Goal: Transaction & Acquisition: Purchase product/service

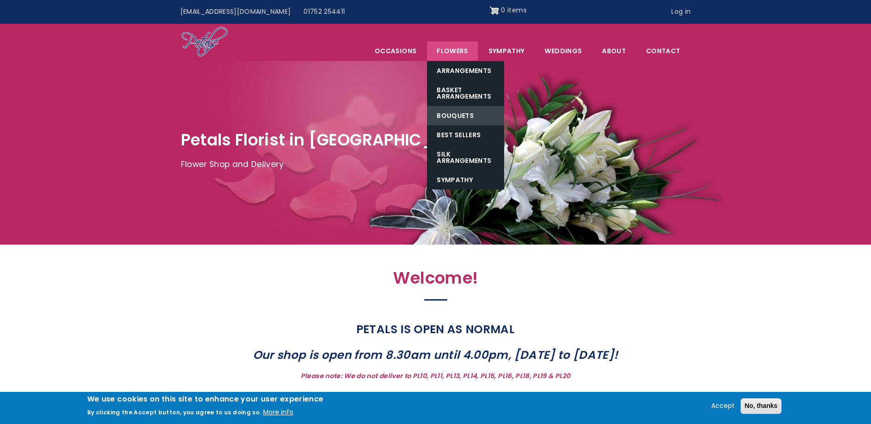
click at [469, 116] on link "Bouquets" at bounding box center [465, 115] width 77 height 19
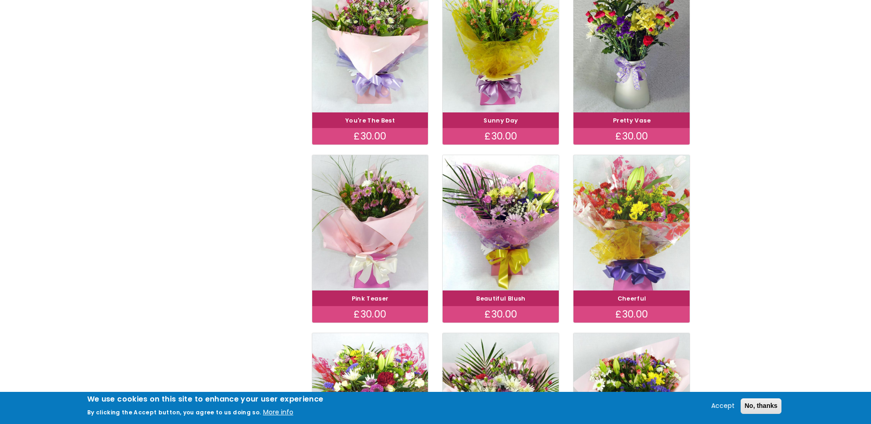
scroll to position [413, 0]
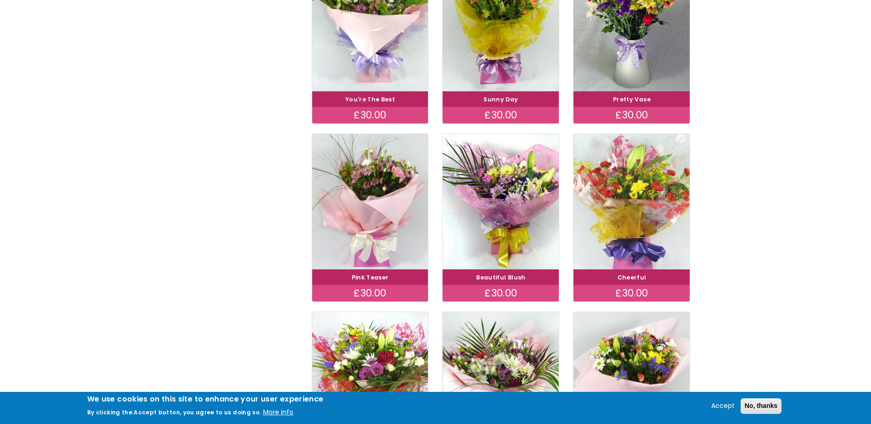
click at [664, 252] on img at bounding box center [632, 201] width 130 height 151
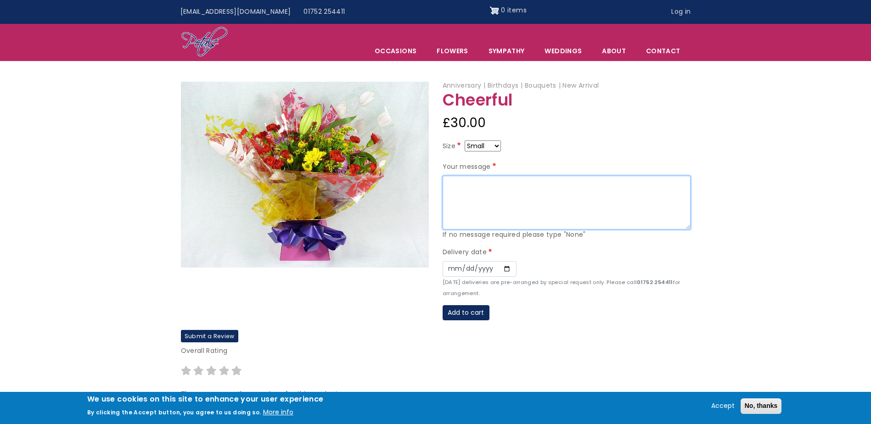
click at [513, 203] on textarea "Your message" at bounding box center [567, 203] width 248 height 54
click at [486, 144] on select "Small Medium Large" at bounding box center [483, 146] width 36 height 11
select select "9"
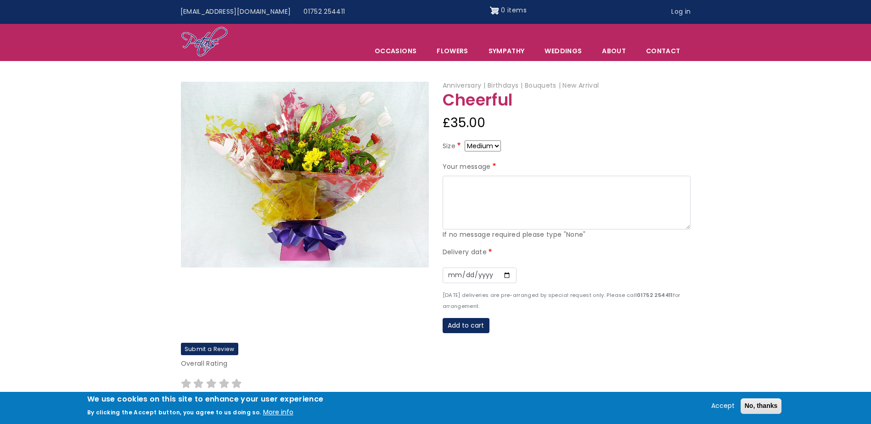
click at [484, 147] on select "Small Medium Large" at bounding box center [483, 146] width 36 height 11
click at [538, 159] on form "Size Small Medium Large Your message If no message required please type "None" …" at bounding box center [567, 237] width 248 height 193
click at [494, 147] on select "Small Medium Large" at bounding box center [483, 146] width 36 height 11
select select "10"
click at [513, 186] on textarea "Your message" at bounding box center [567, 203] width 248 height 54
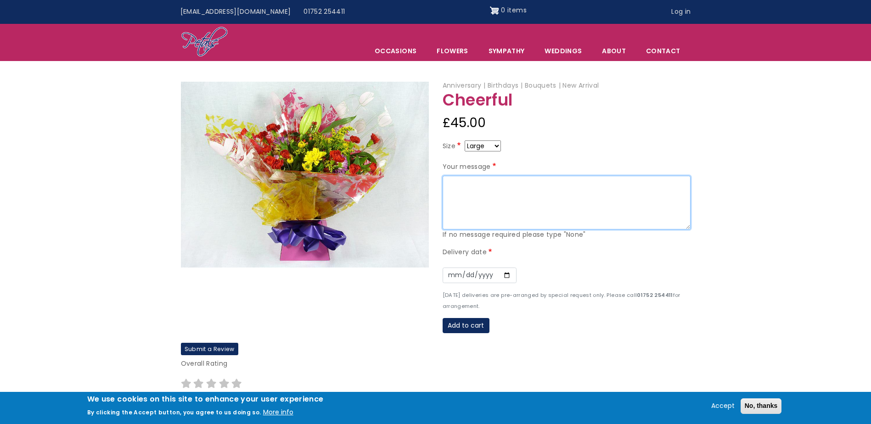
type textarea "T"
drag, startPoint x: 496, startPoint y: 202, endPoint x: 436, endPoint y: 201, distance: 59.3
click at [436, 201] on div "Anniversary Birthdays Bouquets New Arrival Cheerful £45.00 Size Small Medium La…" at bounding box center [567, 211] width 262 height 263
click at [433, 208] on div at bounding box center [305, 212] width 262 height 261
click at [459, 201] on textarea "Dear Jacqui" at bounding box center [567, 203] width 248 height 54
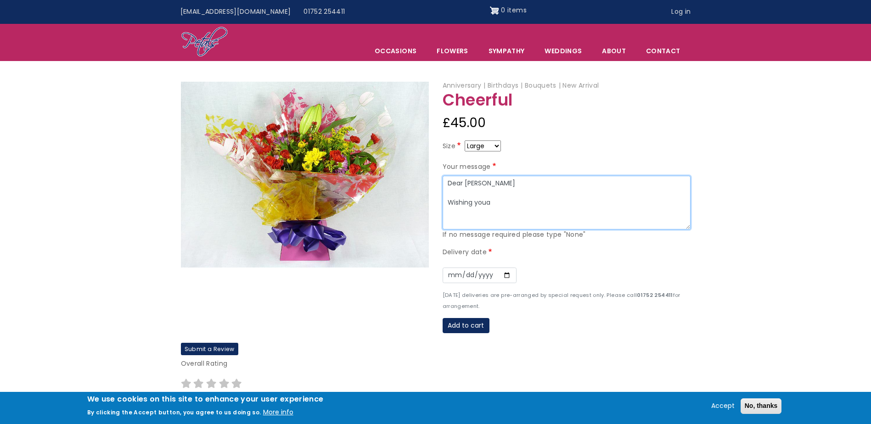
click at [511, 202] on textarea "Dear Jacqui Wishing youa" at bounding box center [567, 203] width 248 height 54
drag, startPoint x: 532, startPoint y: 206, endPoint x: 510, endPoint y: 204, distance: 21.7
click at [510, 204] on textarea "Dear Jacqui Wishing you a very happy retirement" at bounding box center [567, 203] width 248 height 54
drag, startPoint x: 672, startPoint y: 206, endPoint x: 648, endPoint y: 203, distance: 24.5
click at [648, 203] on textarea "Dear Jacqui Wishing you a very Happy Retirement filled with joy and adventure!" at bounding box center [567, 203] width 248 height 54
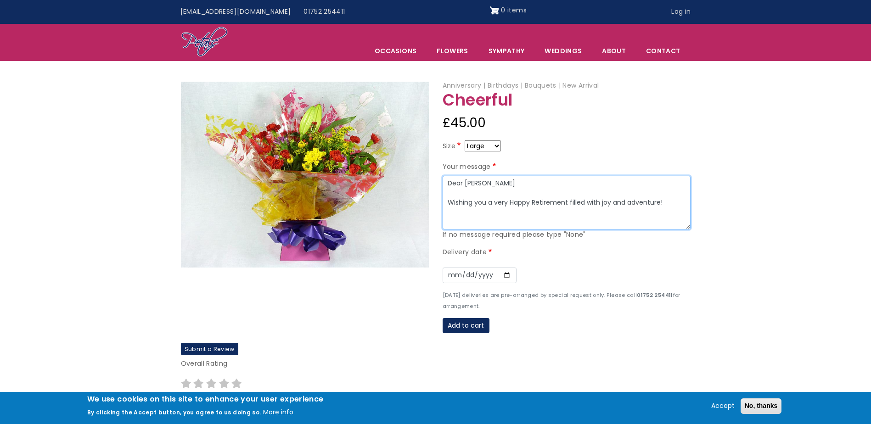
click at [670, 204] on textarea "Dear Jacqui Wishing you a very Happy Retirement filled with joy and adventure!" at bounding box center [567, 203] width 248 height 54
click at [663, 205] on textarea "Dear Jacqui Wishing you a very Happy Retirement filled with joy and adventure!" at bounding box center [567, 203] width 248 height 54
type textarea "Dear Jacqui Wishing you a very Happy Retirement filled with joy and adventure! …"
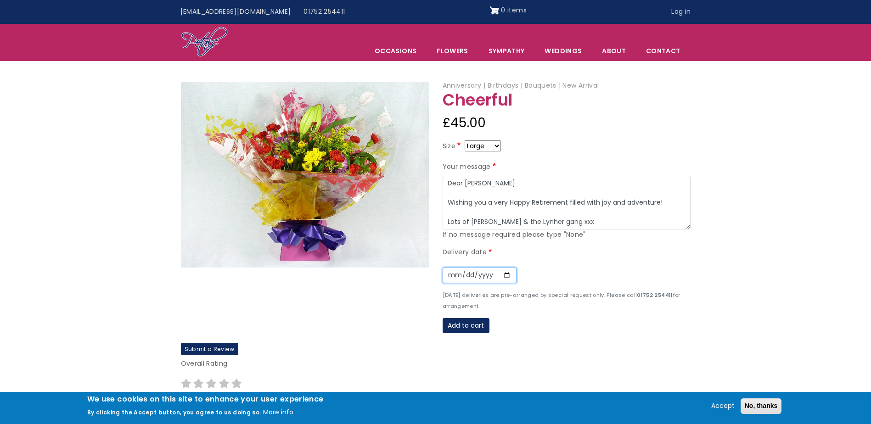
click at [472, 274] on input "Date" at bounding box center [480, 276] width 74 height 16
click at [506, 274] on input "Date" at bounding box center [480, 276] width 74 height 16
type input "2025-08-15"
click at [482, 328] on button "Add to cart" at bounding box center [466, 326] width 47 height 16
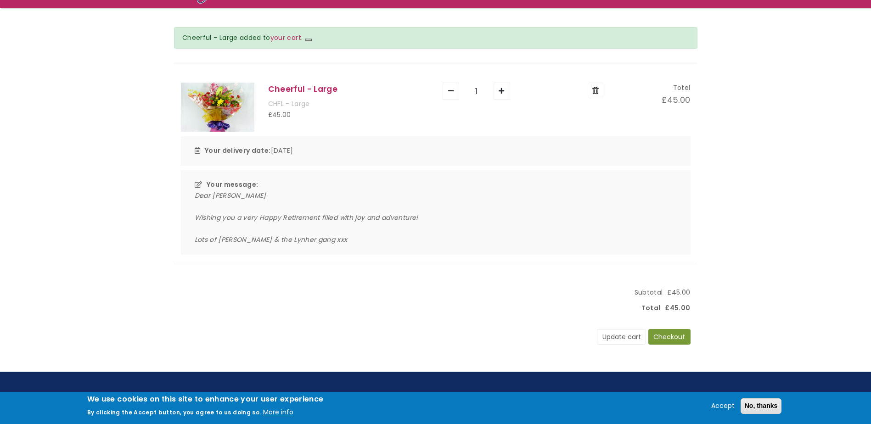
scroll to position [92, 0]
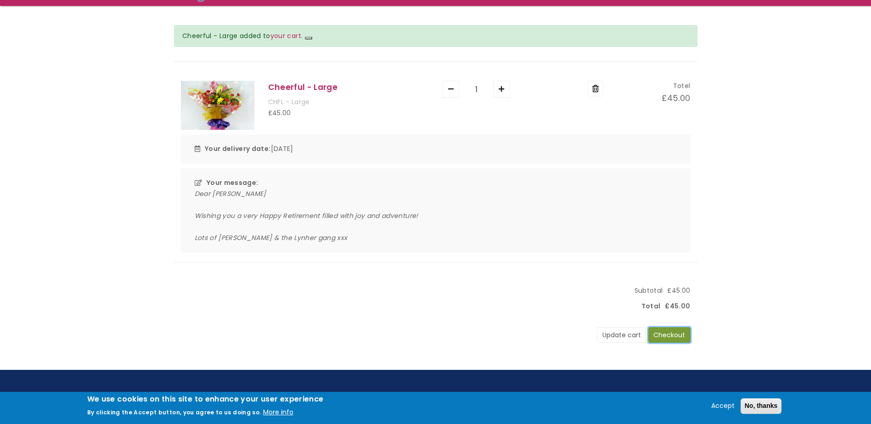
click at [668, 334] on button "Checkout" at bounding box center [669, 335] width 42 height 16
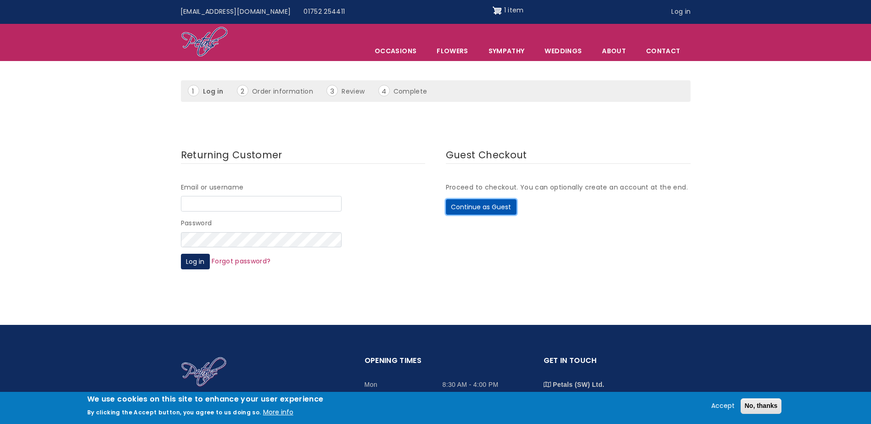
click at [500, 207] on button "Continue as Guest" at bounding box center [481, 207] width 71 height 16
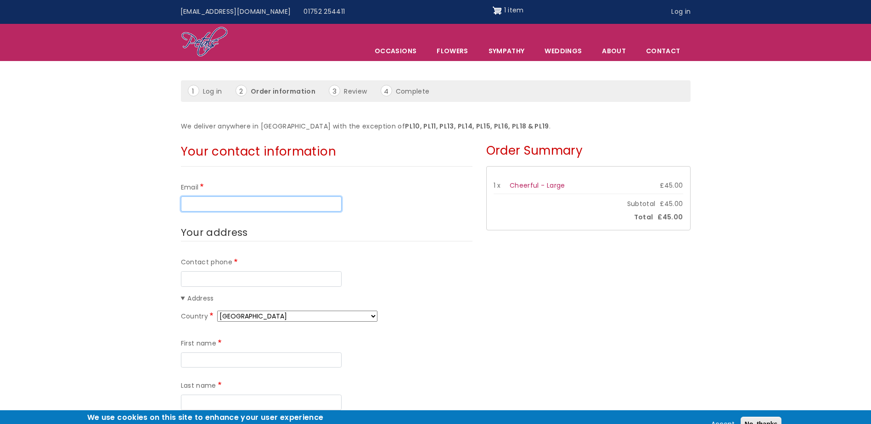
click at [276, 202] on input "Email" at bounding box center [261, 205] width 161 height 16
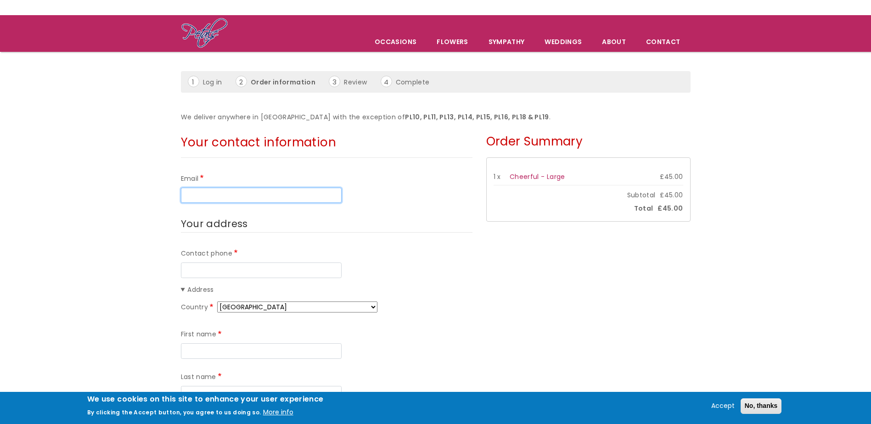
scroll to position [92, 0]
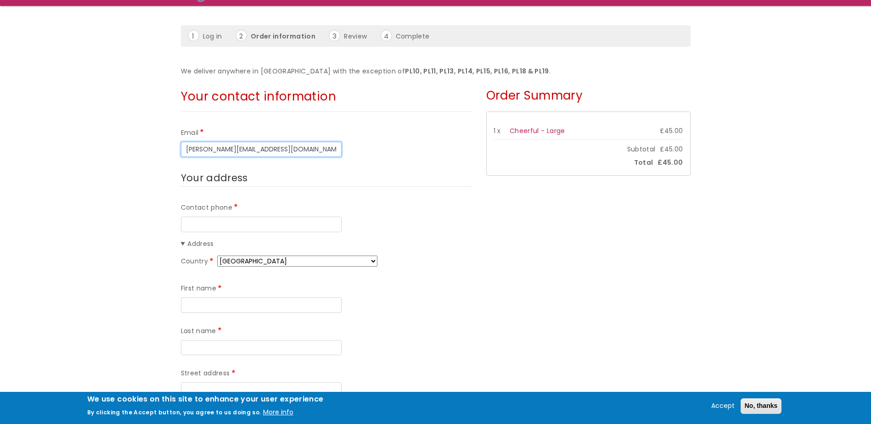
type input "[PERSON_NAME][EMAIL_ADDRESS][DOMAIN_NAME]"
click at [242, 225] on input "Contact phone" at bounding box center [261, 225] width 161 height 16
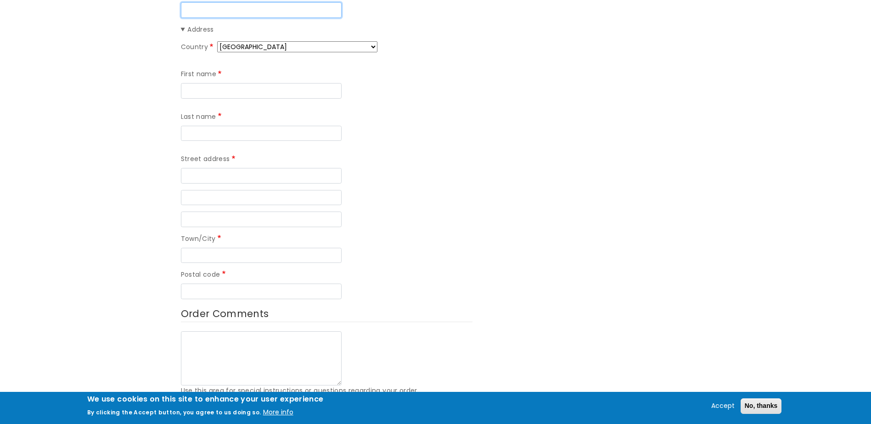
scroll to position [230, 0]
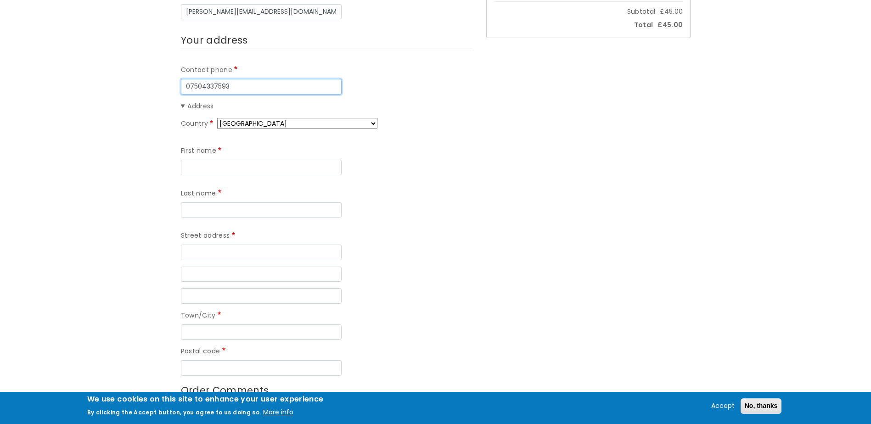
type input "07504337593"
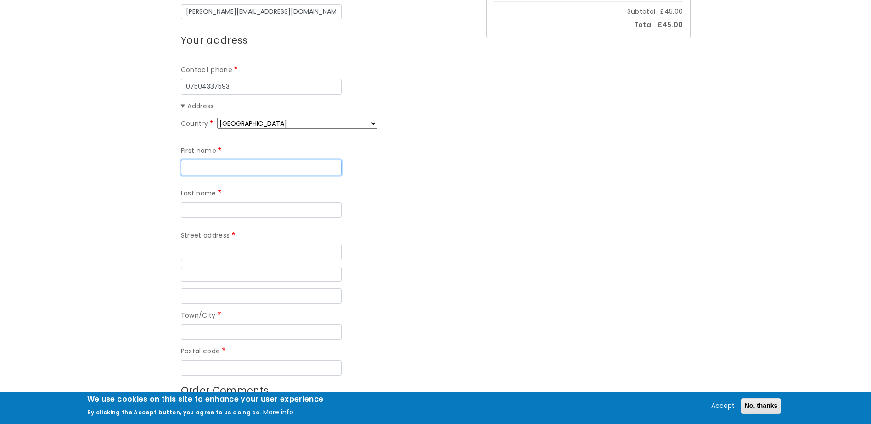
click at [236, 164] on input "First name" at bounding box center [261, 168] width 161 height 16
type input "[PERSON_NAME]"
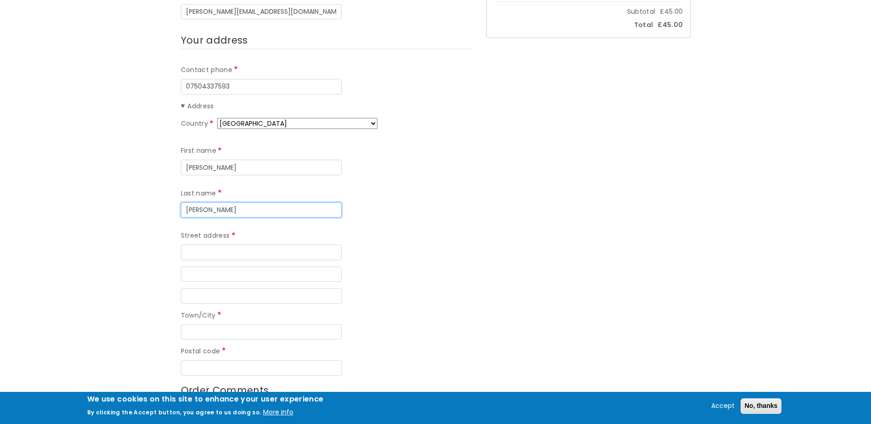
type input "[PERSON_NAME]"
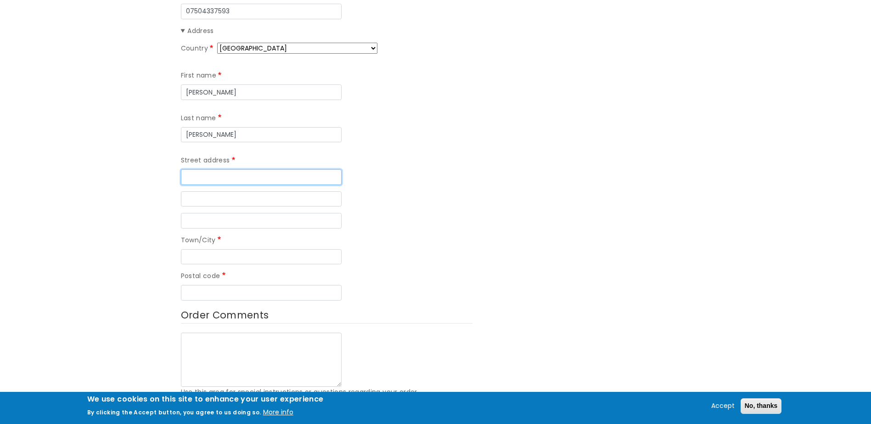
scroll to position [321, 0]
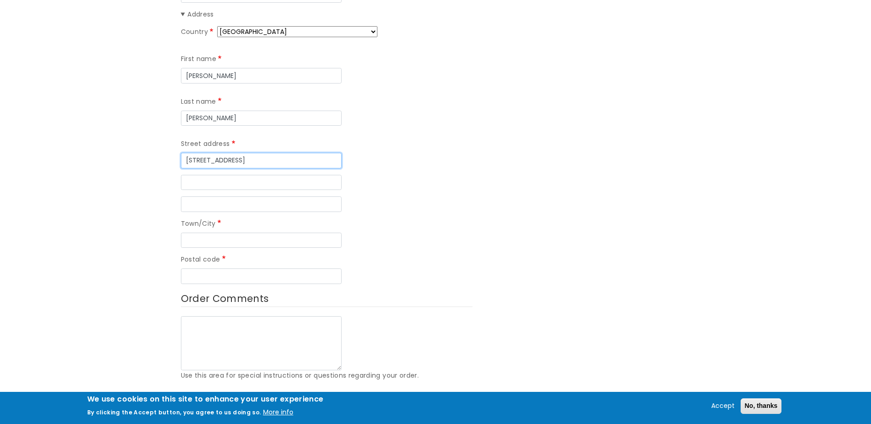
type input "[STREET_ADDRESS]"
click at [214, 175] on input "Street address line 2" at bounding box center [261, 183] width 161 height 16
click at [194, 233] on input "Town/City" at bounding box center [261, 241] width 161 height 16
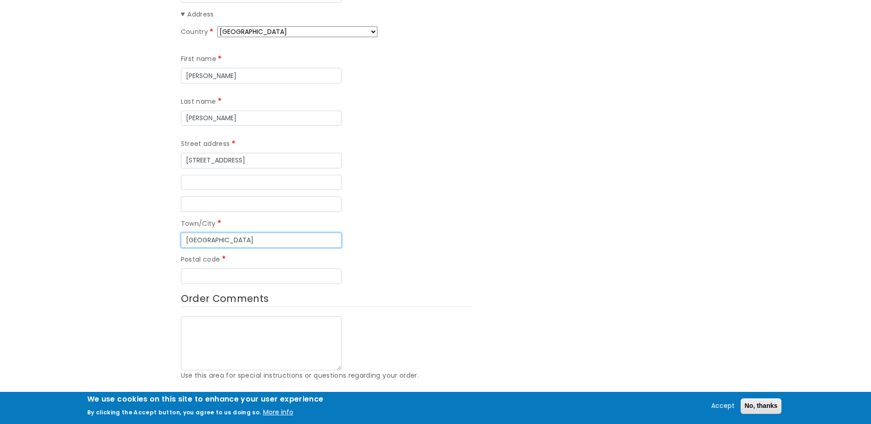
type input "[GEOGRAPHIC_DATA]"
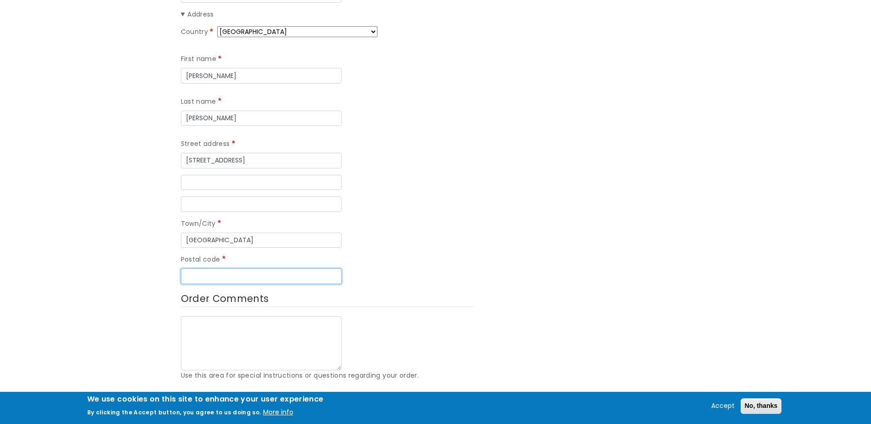
click at [207, 269] on input "Postal code" at bounding box center [261, 277] width 161 height 16
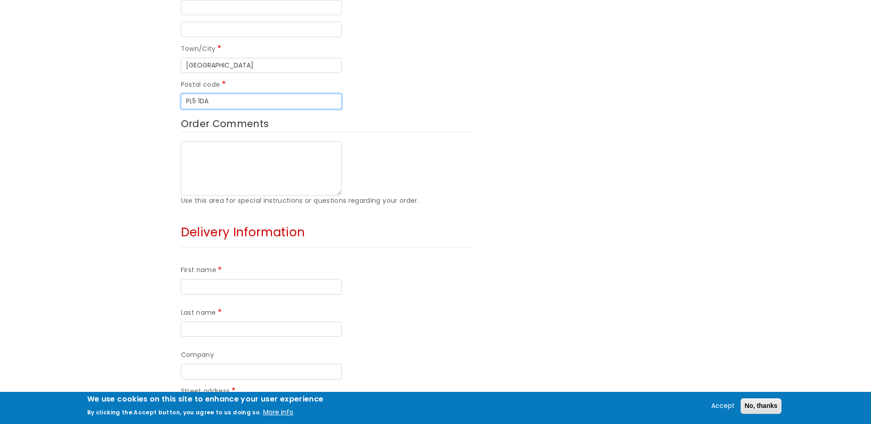
scroll to position [505, 0]
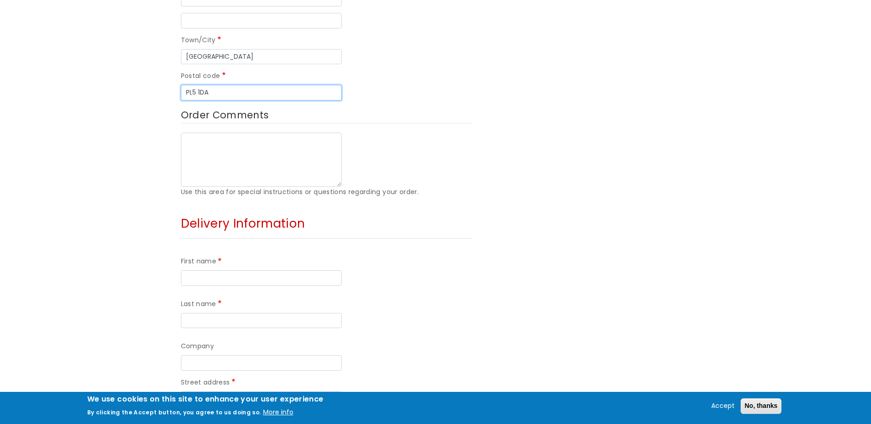
type input "PL5 1DA"
click at [222, 271] on input "First name" at bounding box center [261, 279] width 161 height 16
type input "[PERSON_NAME]"
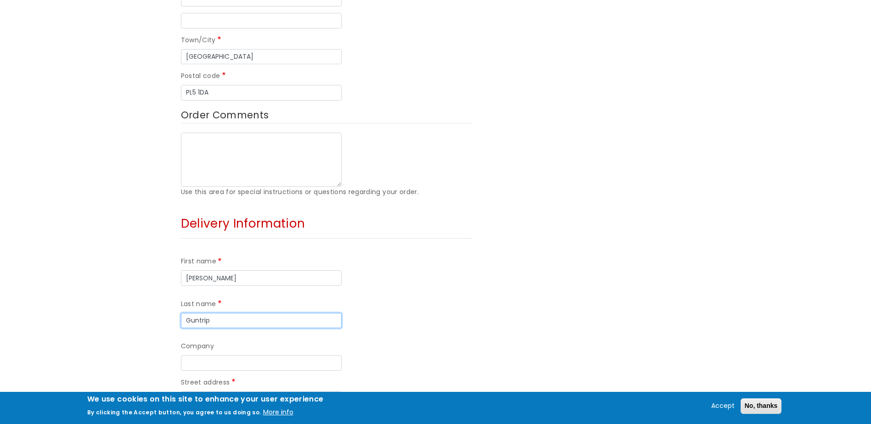
type input "Guntrip"
click at [225, 355] on input "Company" at bounding box center [261, 363] width 161 height 16
click at [208, 392] on input "Street address" at bounding box center [261, 400] width 161 height 16
type input "[STREET_ADDRESS]"
click at [0, 359] on html "Menu Occasions Open submenu Flowers Open submenu Sympathy Weddings Open submenu…" at bounding box center [435, 240] width 871 height 1491
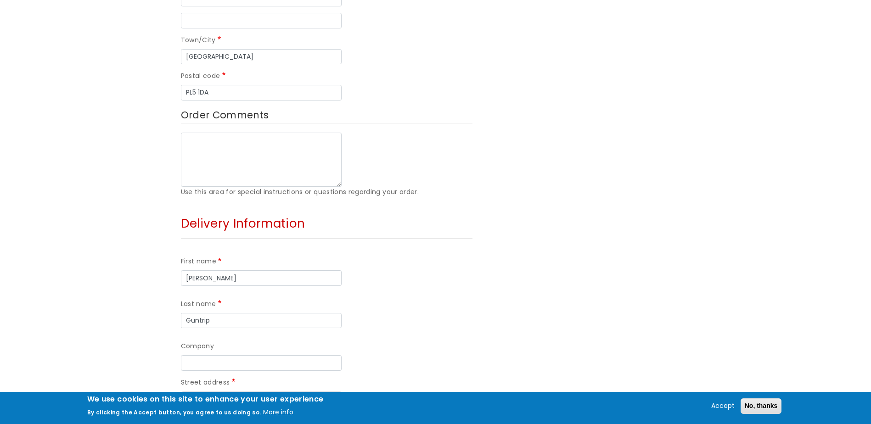
click at [223, 413] on input "Street address line 2" at bounding box center [261, 421] width 161 height 16
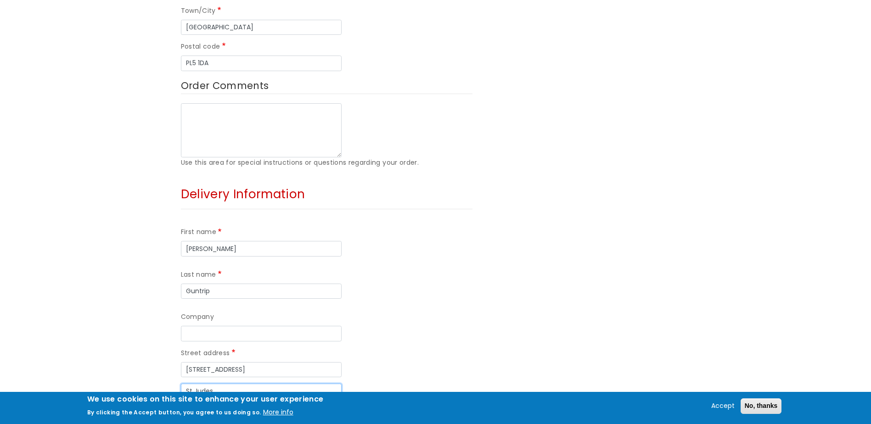
scroll to position [551, 0]
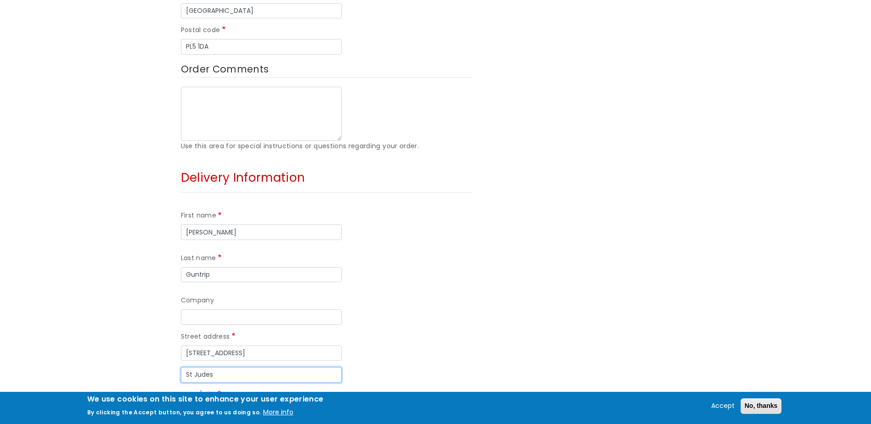
type input "St Judes"
click at [202, 404] on input "Town/City" at bounding box center [261, 412] width 161 height 16
type input "[GEOGRAPHIC_DATA]"
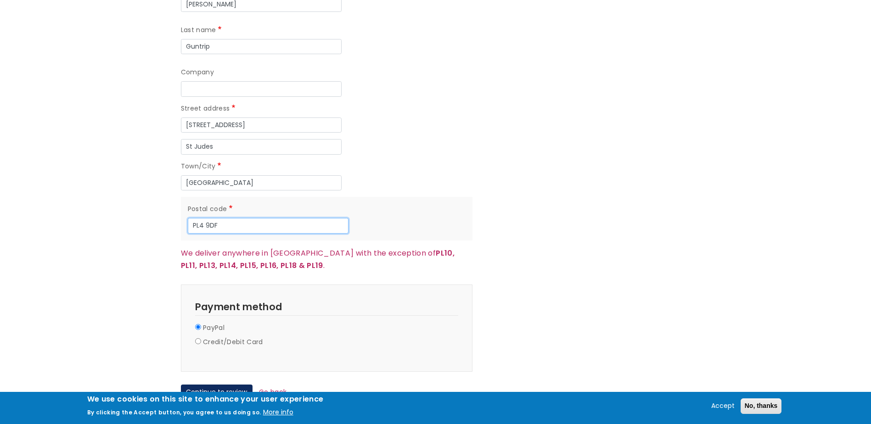
scroll to position [781, 0]
type input "PL4 9DF"
click at [219, 336] on label "Credit/Debit Card" at bounding box center [233, 341] width 60 height 11
click at [201, 337] on input "Credit/Debit Card" at bounding box center [198, 340] width 6 height 6
radio input "true"
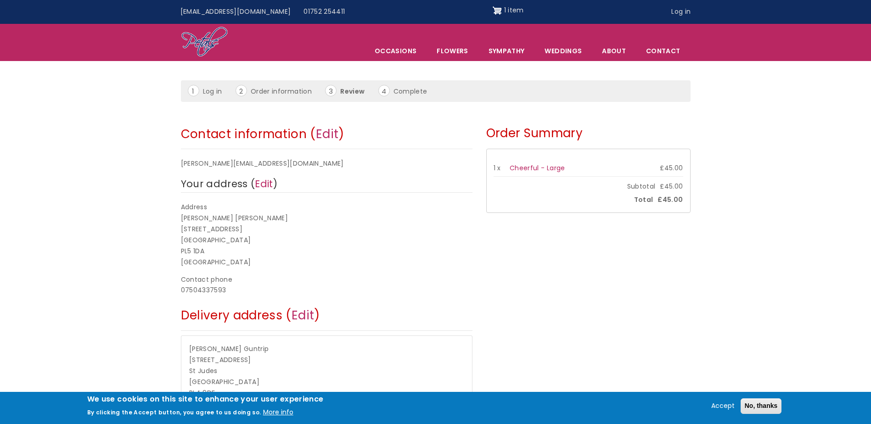
click at [748, 185] on form "Contact information ( Edit ) n.proctor@nhs.net Your address ( Edit ) Address Ni…" at bounding box center [435, 312] width 871 height 383
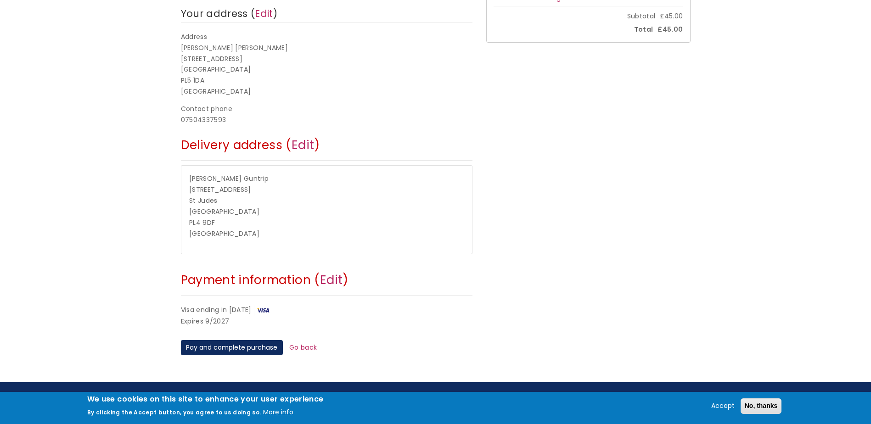
scroll to position [230, 0]
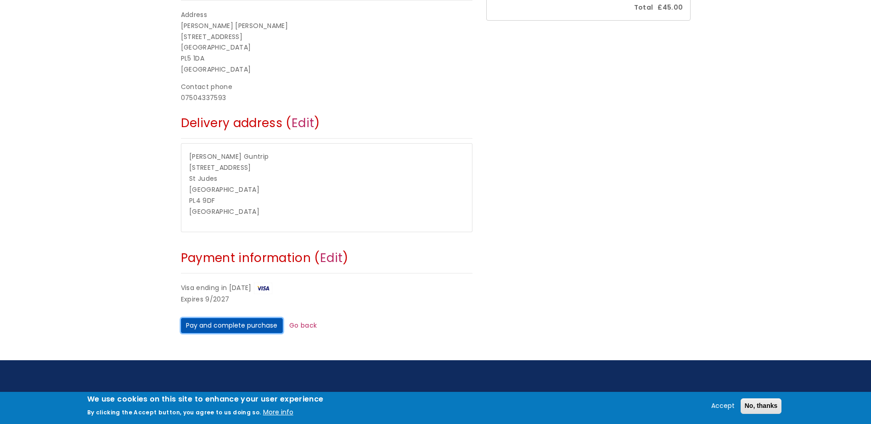
click at [238, 324] on button "Pay and complete purchase" at bounding box center [232, 326] width 102 height 16
